Goal: Find specific page/section

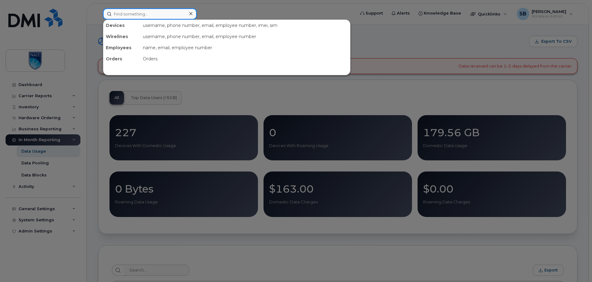
click at [144, 11] on input at bounding box center [150, 13] width 94 height 11
click at [182, 15] on input at bounding box center [150, 13] width 94 height 11
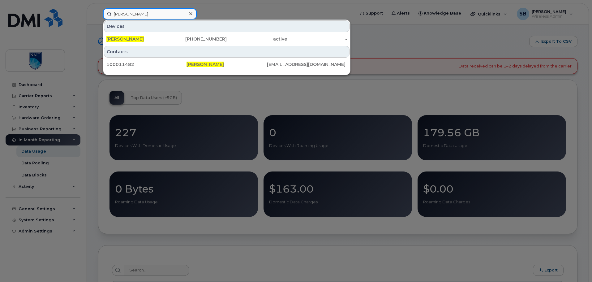
type input "eden chan"
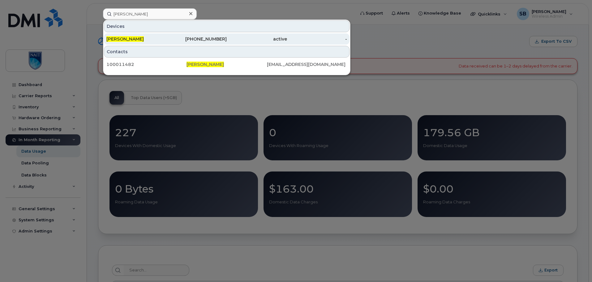
click at [185, 41] on div "780-722-1952" at bounding box center [197, 39] width 60 height 6
